Goal: Task Accomplishment & Management: Manage account settings

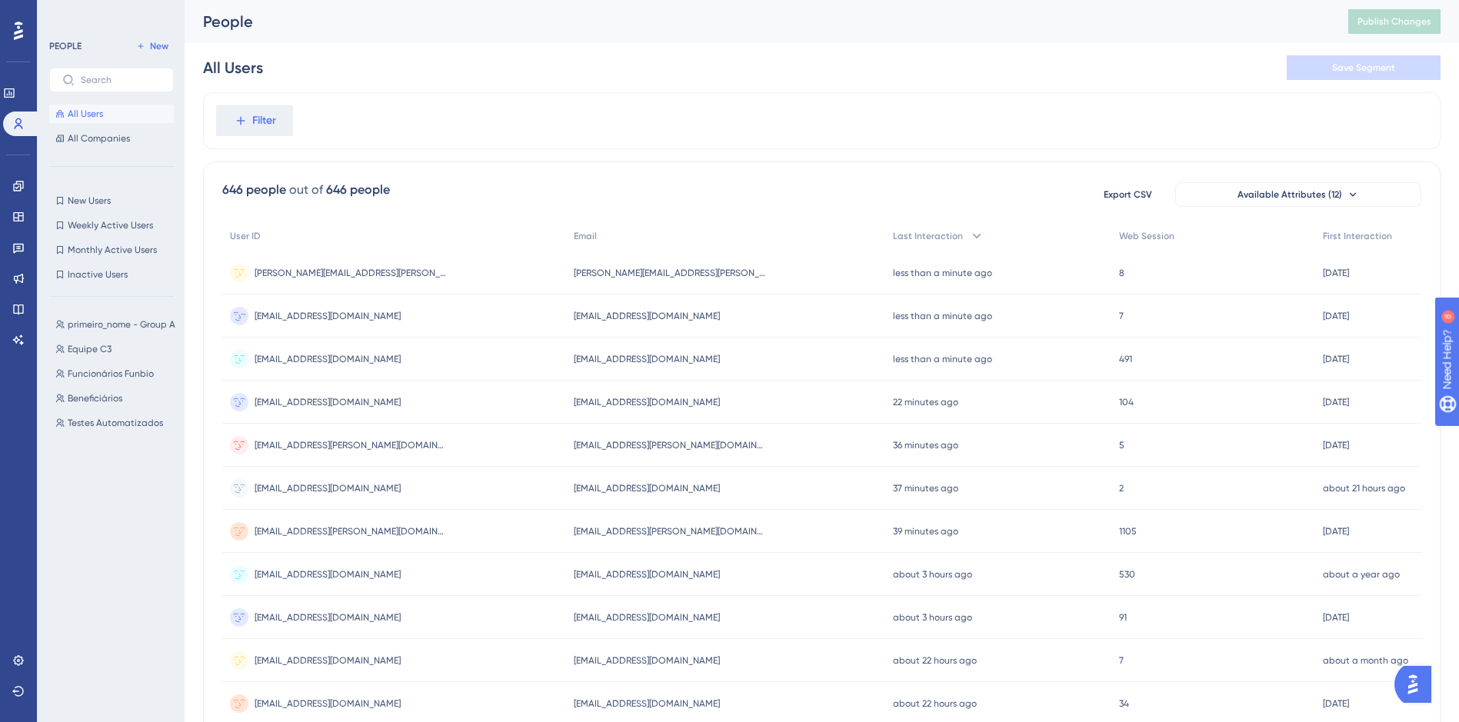
click at [352, 323] on div "[EMAIL_ADDRESS][DOMAIN_NAME] [EMAIL_ADDRESS][DOMAIN_NAME]" at bounding box center [328, 316] width 146 height 43
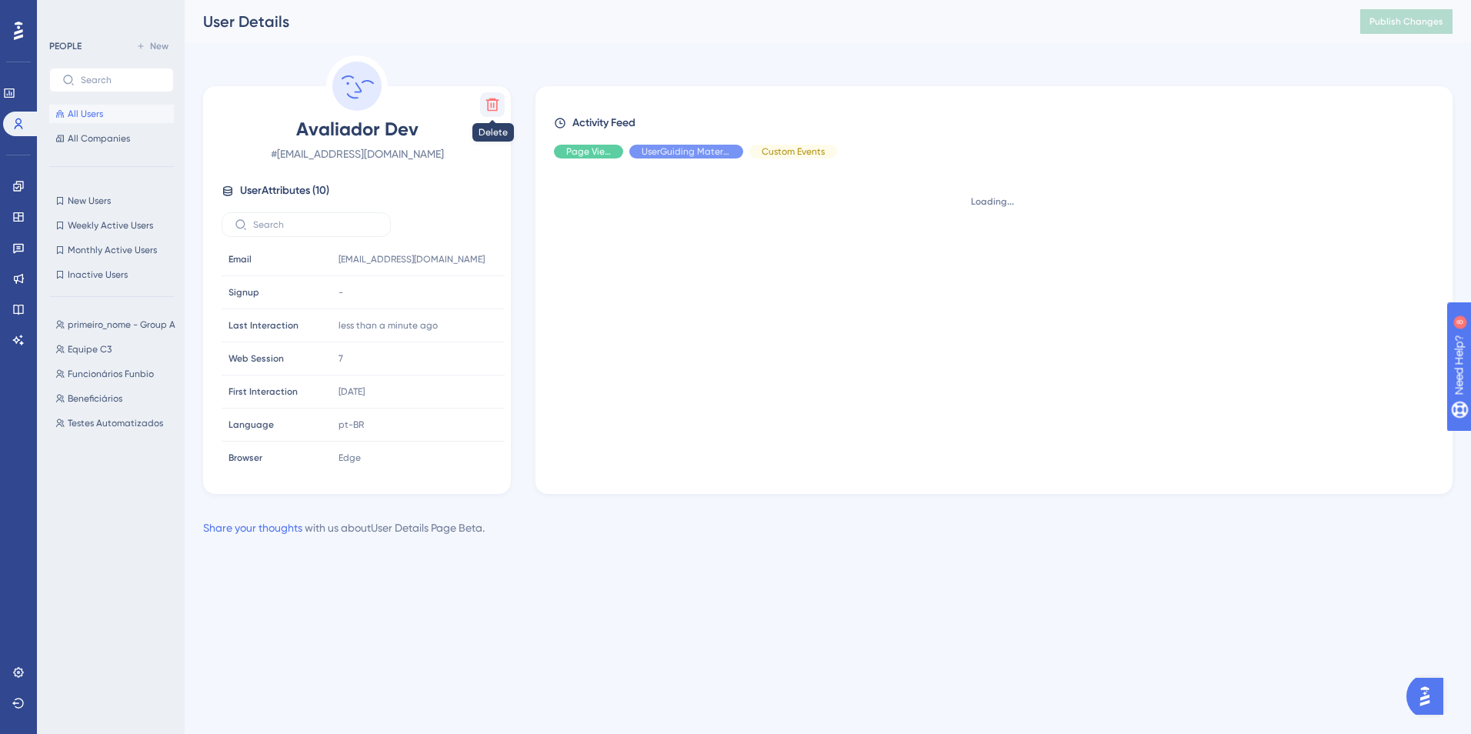
click at [492, 109] on icon at bounding box center [492, 104] width 15 height 15
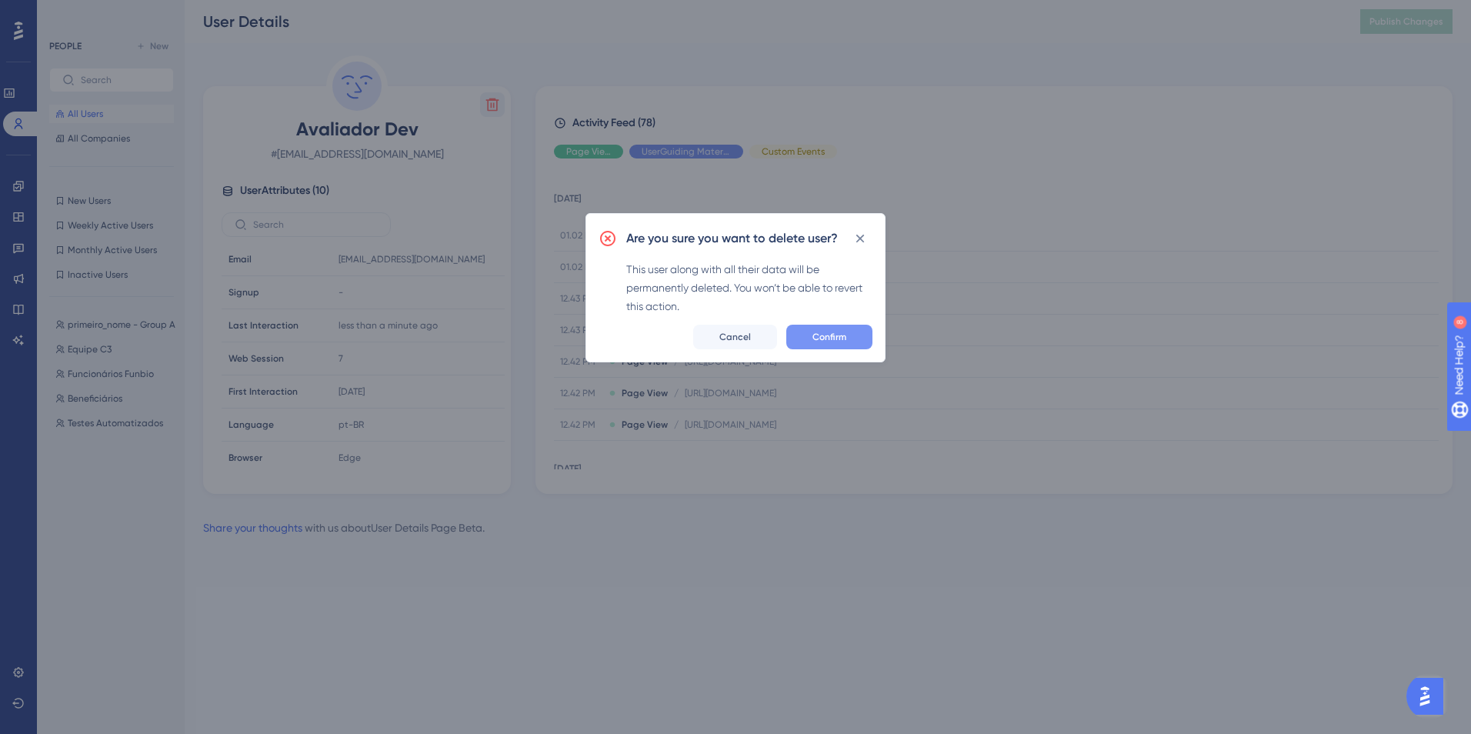
click at [840, 337] on span "Confirm" at bounding box center [829, 337] width 34 height 12
